Goal: Task Accomplishment & Management: Complete application form

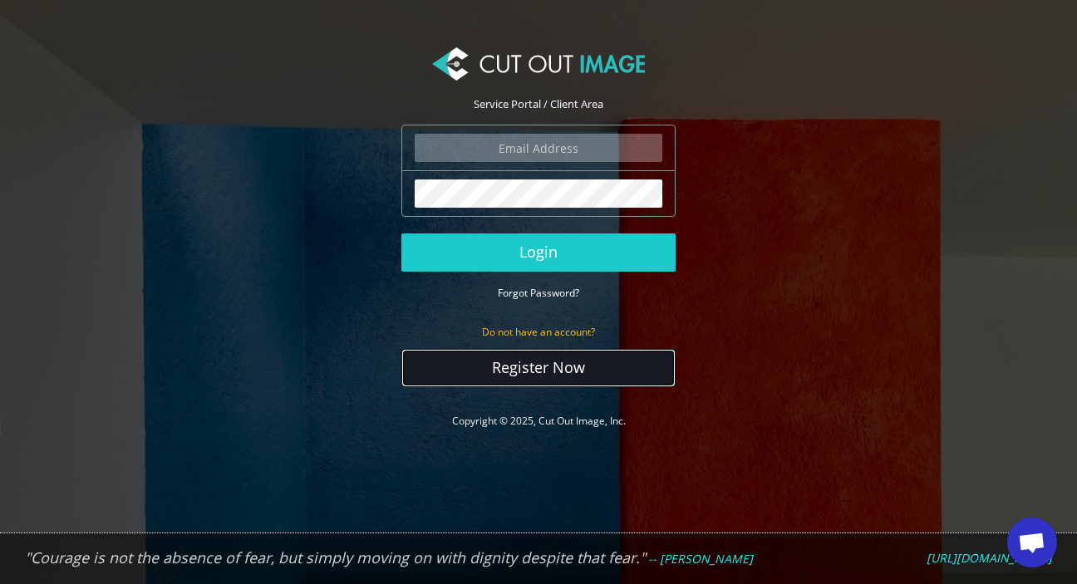
click at [540, 367] on link "Register Now" at bounding box center [538, 368] width 274 height 38
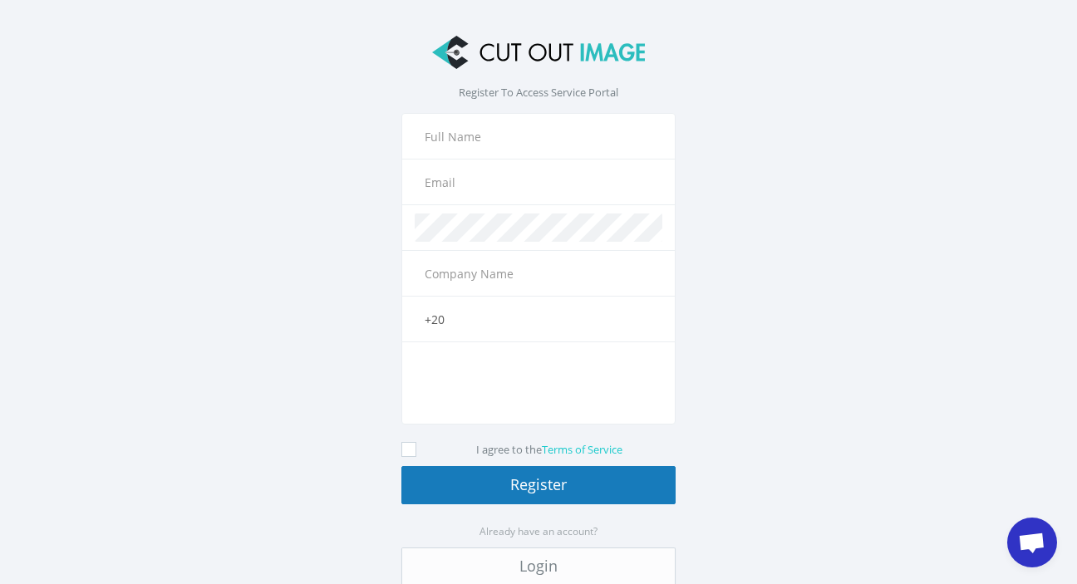
scroll to position [76, 0]
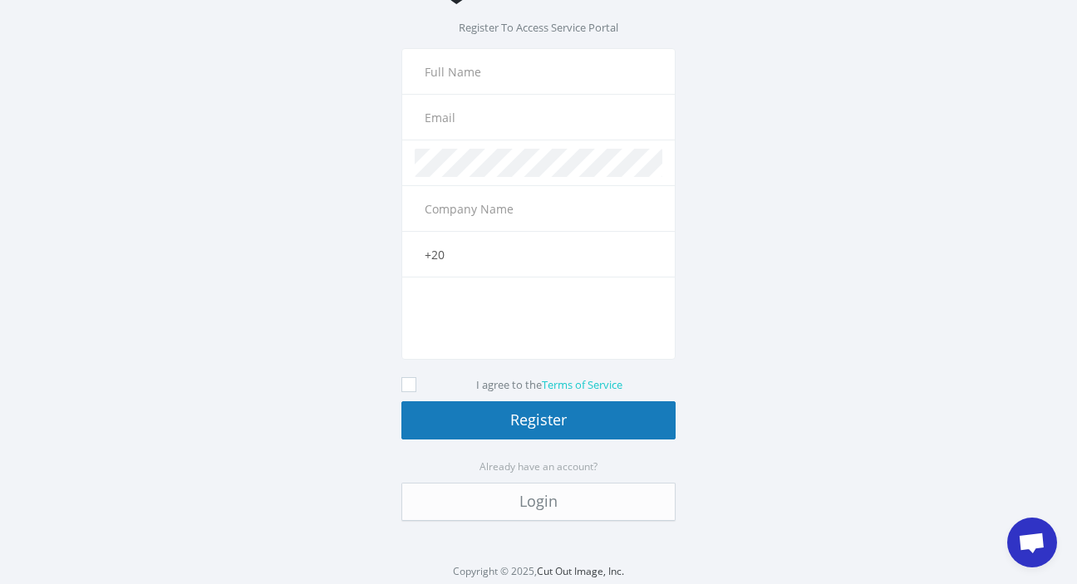
click at [472, 68] on input "text" at bounding box center [539, 71] width 248 height 28
type input "mohy ibrahim"
click at [473, 120] on input "text" at bounding box center [539, 117] width 248 height 28
click at [451, 101] on div "The email field is required." at bounding box center [538, 117] width 274 height 47
click at [452, 104] on input "text" at bounding box center [539, 117] width 248 height 28
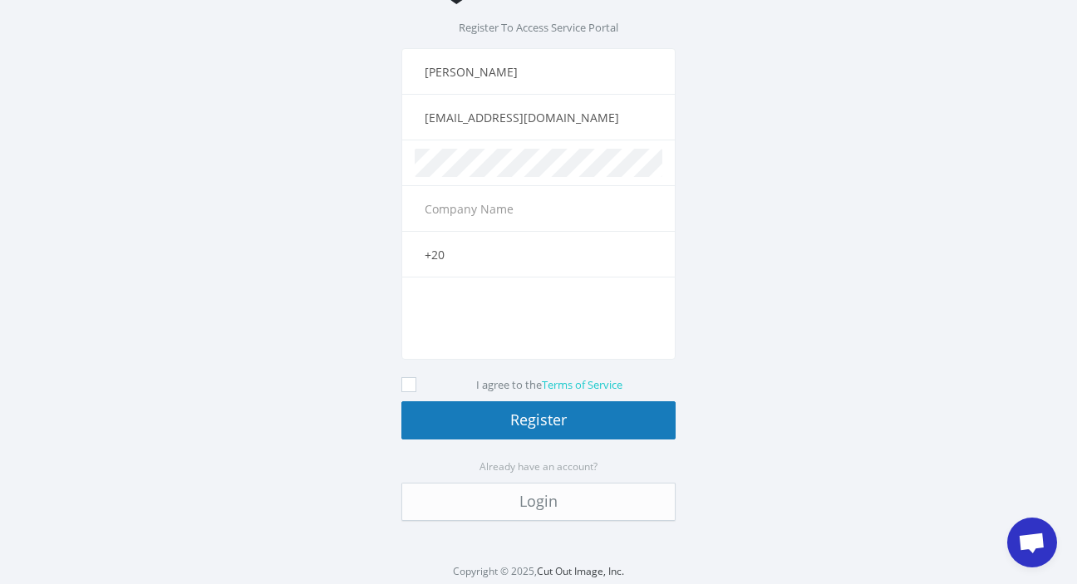
drag, startPoint x: 575, startPoint y: 116, endPoint x: 385, endPoint y: 126, distance: 190.6
click at [415, 126] on input "w0mrrba3n@mozmail.com" at bounding box center [539, 117] width 248 height 28
type input "[EMAIL_ADDRESS][DOMAIN_NAME]"
click at [455, 206] on input "text" at bounding box center [539, 209] width 248 height 28
type input "noonptm"
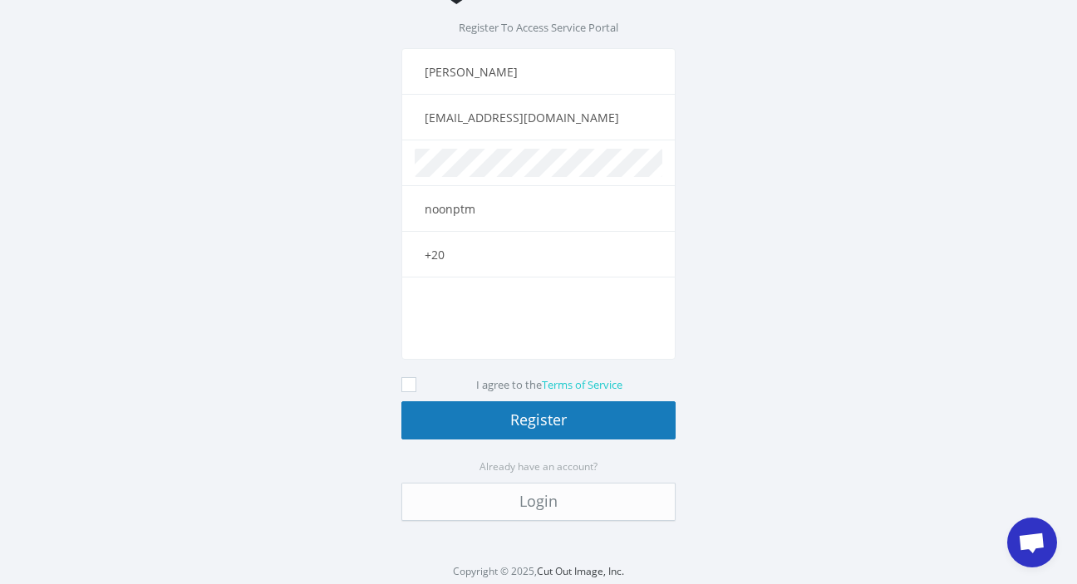
click at [475, 249] on input "+20" at bounding box center [539, 254] width 248 height 28
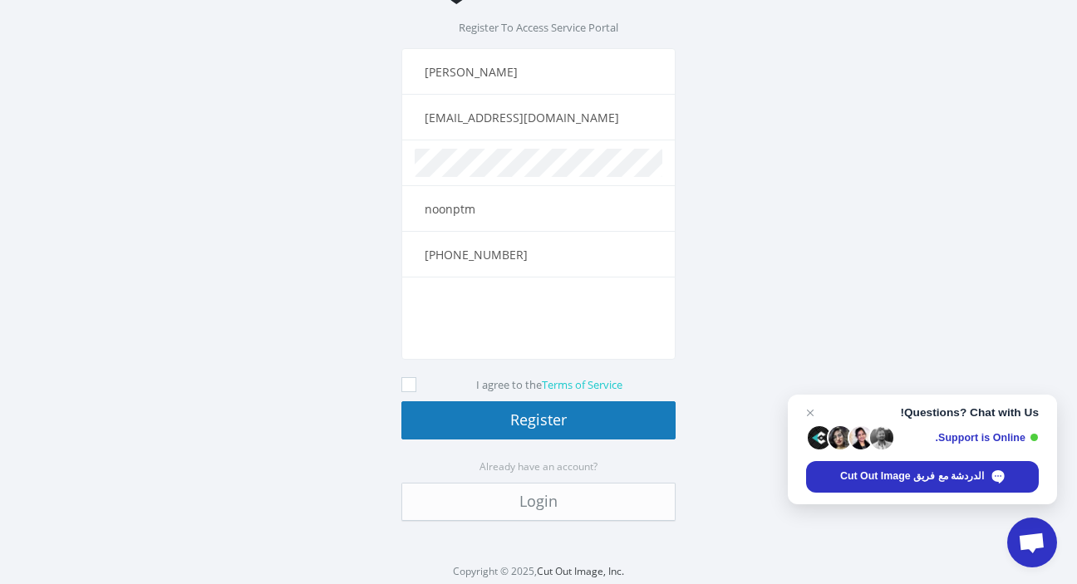
type input "[PHONE_NUMBER]"
click at [413, 381] on icon at bounding box center [408, 384] width 15 height 15
click at [410, 382] on icon at bounding box center [408, 384] width 15 height 15
click at [410, 382] on input "I agree to the Terms of Service" at bounding box center [411, 385] width 11 height 11
click at [406, 384] on icon at bounding box center [408, 384] width 15 height 15
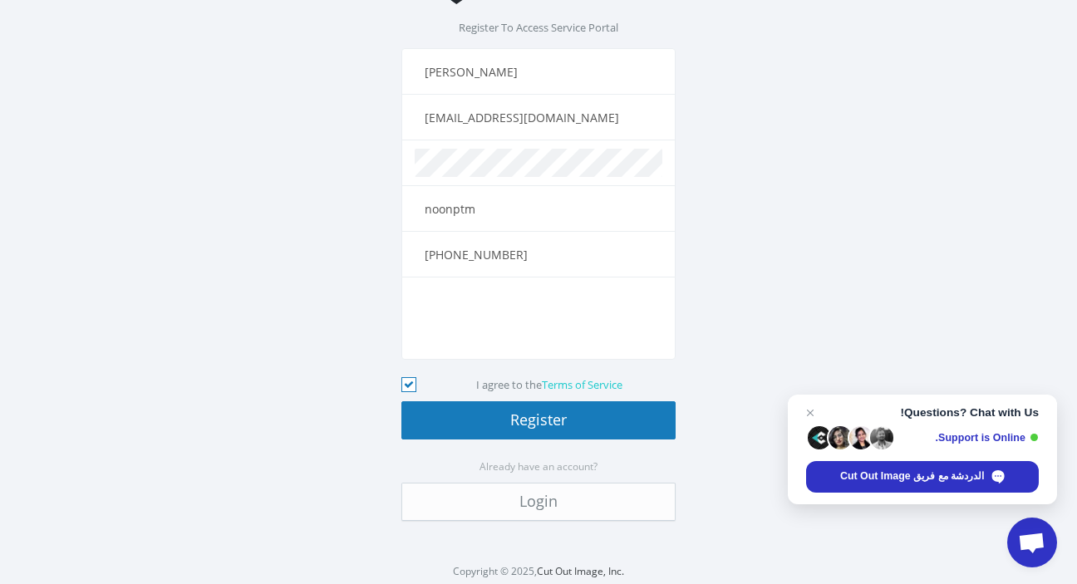
click at [406, 384] on input "I agree to the Terms of Service" at bounding box center [411, 385] width 11 height 11
click at [409, 382] on icon at bounding box center [408, 384] width 15 height 15
click at [409, 382] on input "I agree to the Terms of Service" at bounding box center [411, 385] width 11 height 11
checkbox input "true"
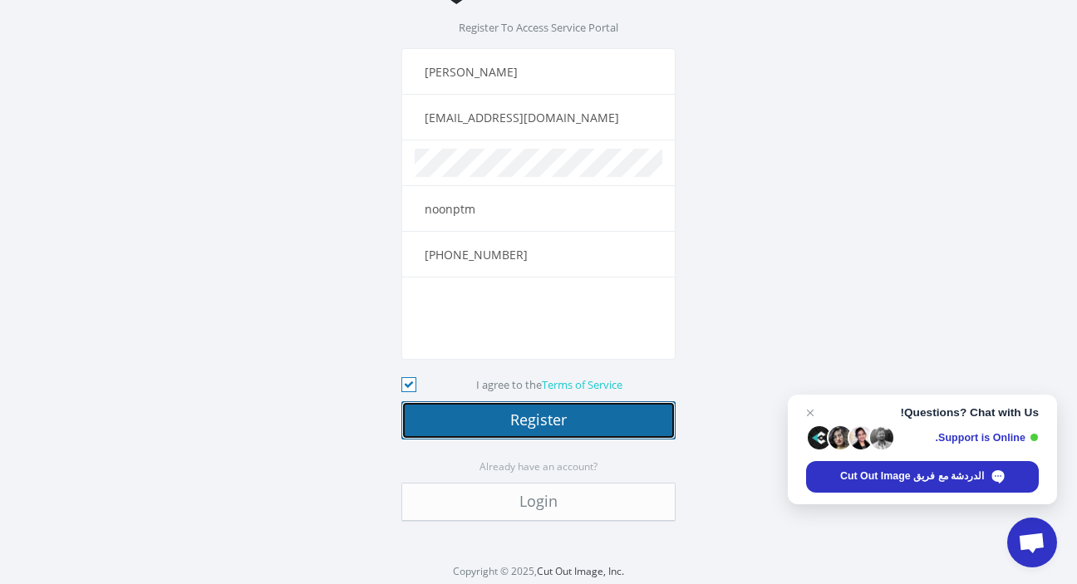
click at [500, 418] on button "Register" at bounding box center [538, 420] width 274 height 38
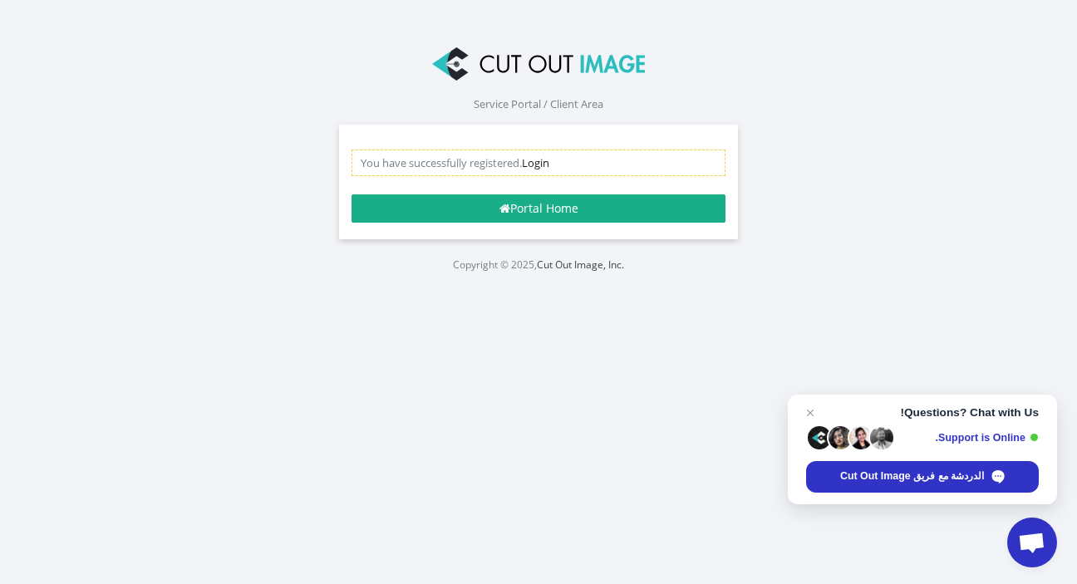
click at [534, 161] on link "Login" at bounding box center [535, 162] width 27 height 15
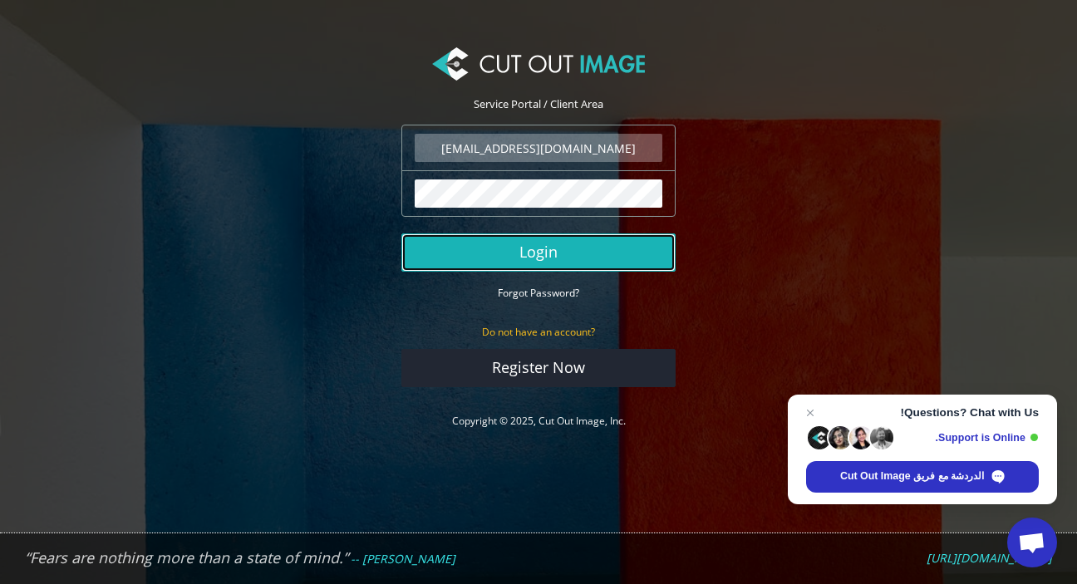
click at [535, 252] on button "Login" at bounding box center [538, 253] width 274 height 38
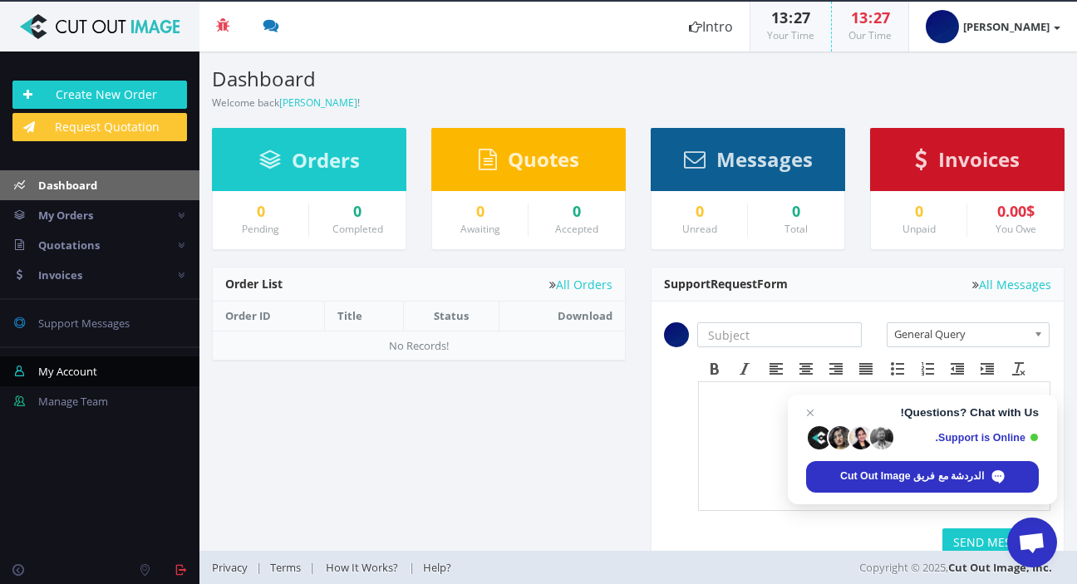
click at [66, 367] on span "My Account" at bounding box center [67, 371] width 59 height 15
